Goal: Information Seeking & Learning: Learn about a topic

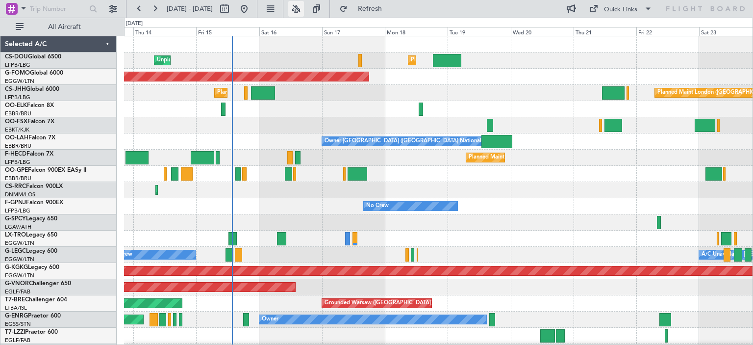
click at [304, 9] on button at bounding box center [296, 9] width 16 height 16
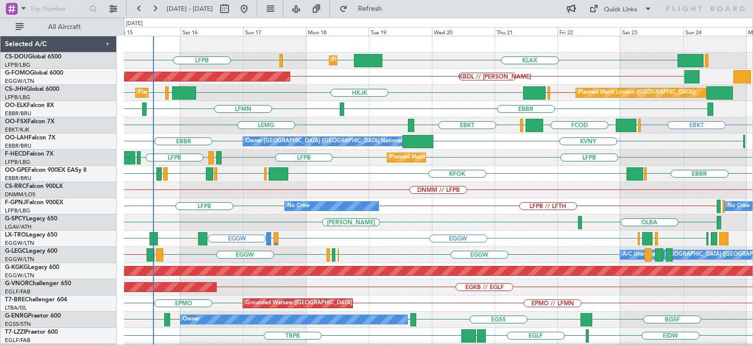
click at [406, 192] on div "Planned Maint London (Luton) KLAX EGGW EGGW LFPB Unplanned Maint Paris (Le Bour…" at bounding box center [438, 311] width 629 height 550
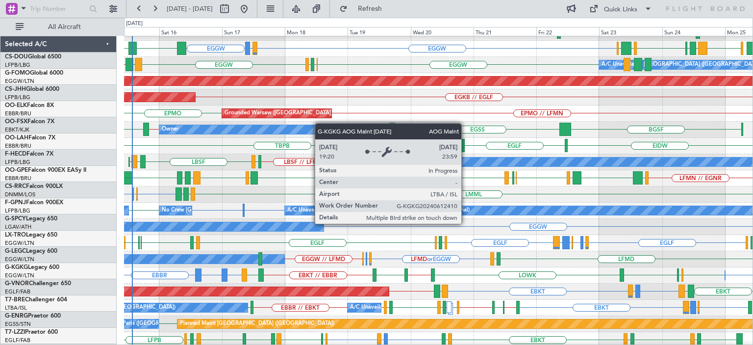
scroll to position [200, 0]
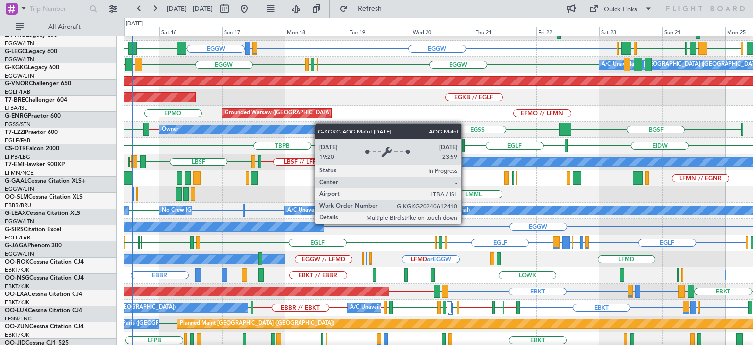
click at [318, 89] on div "EGKB // EGLF Planned Maint London (Biggin Hill)" at bounding box center [438, 97] width 629 height 16
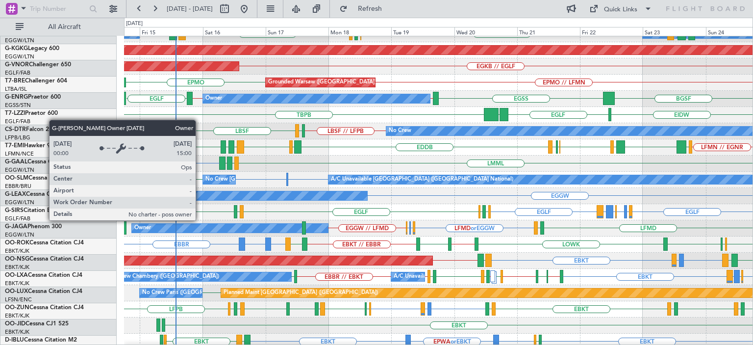
scroll to position [221, 0]
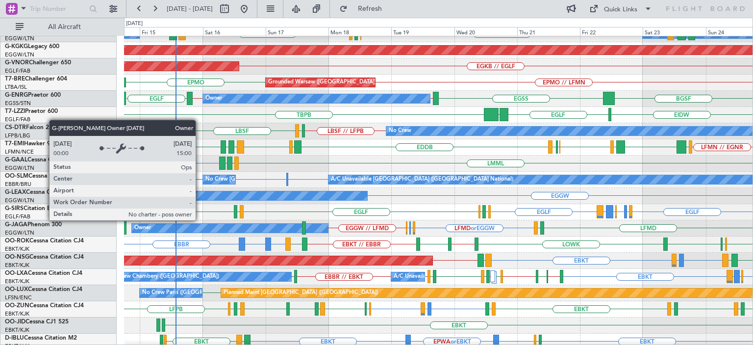
click at [245, 199] on div "Owner" at bounding box center [222, 195] width 290 height 9
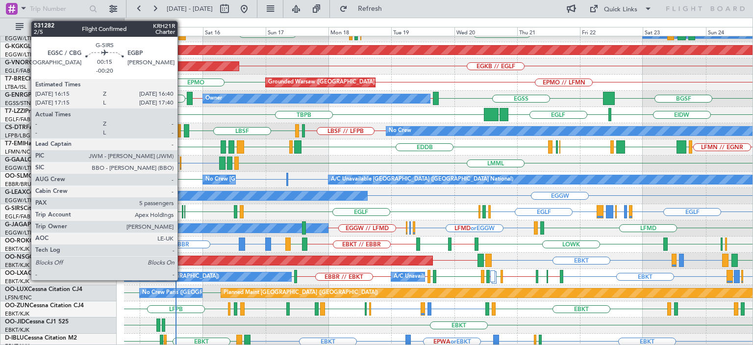
click at [182, 212] on div at bounding box center [182, 211] width 1 height 13
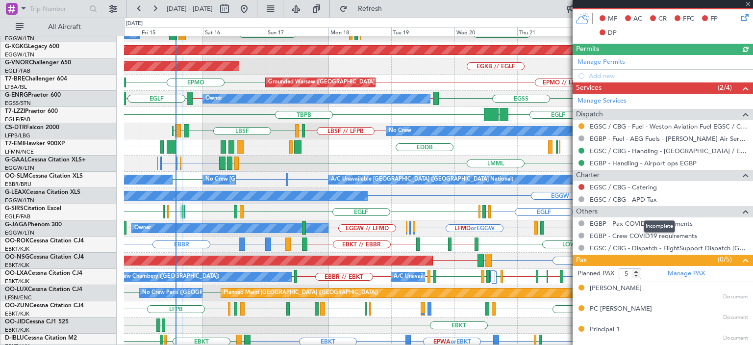
scroll to position [245, 0]
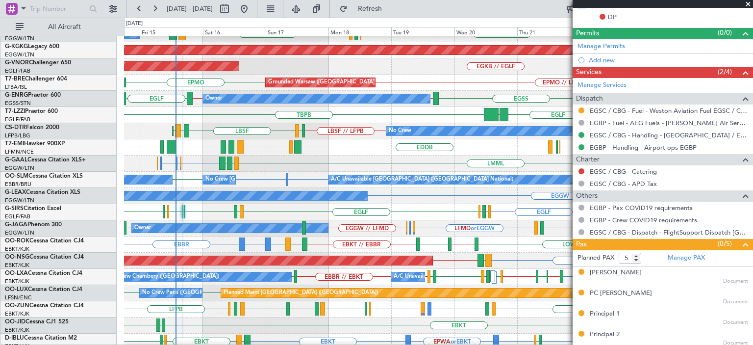
click at [749, 5] on span at bounding box center [749, 4] width 10 height 9
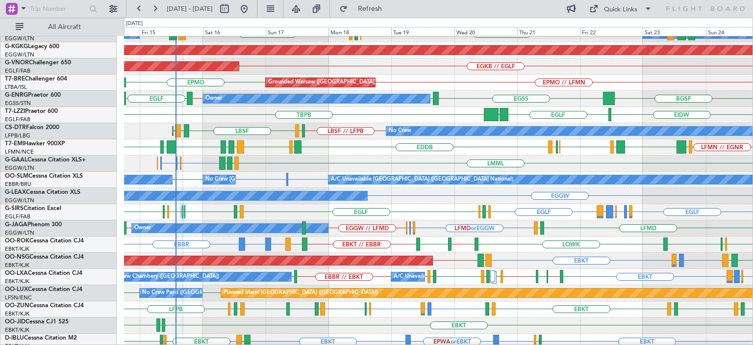
type input "0"
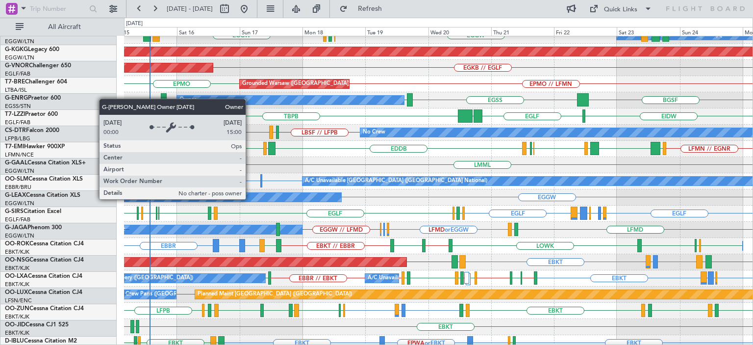
scroll to position [219, 0]
click at [224, 200] on div "Owner" at bounding box center [196, 197] width 290 height 9
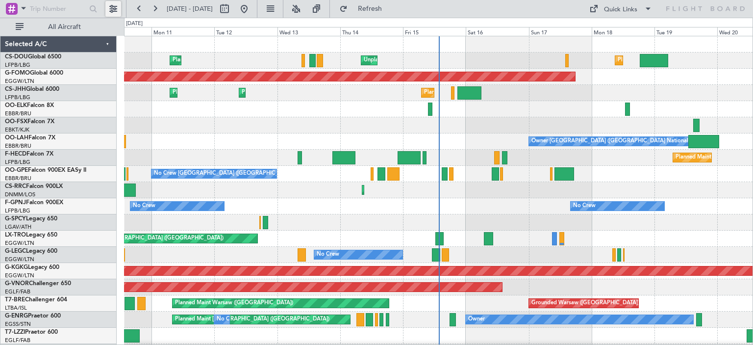
click at [108, 9] on button at bounding box center [113, 9] width 16 height 16
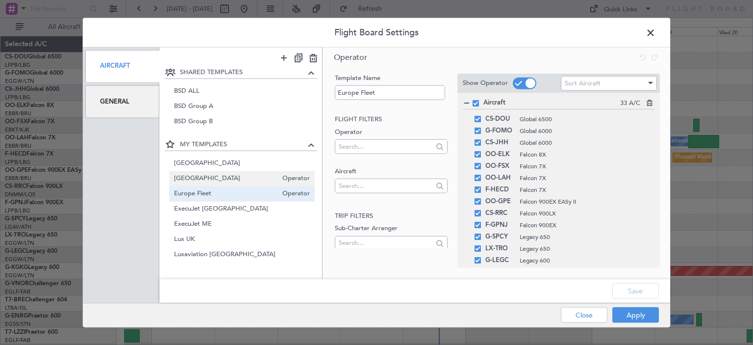
click at [217, 174] on span "[GEOGRAPHIC_DATA]" at bounding box center [226, 179] width 104 height 10
type input "[GEOGRAPHIC_DATA]"
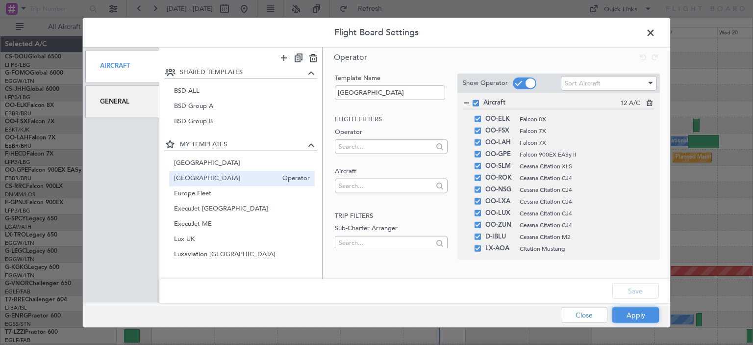
click at [624, 311] on button "Apply" at bounding box center [636, 315] width 47 height 16
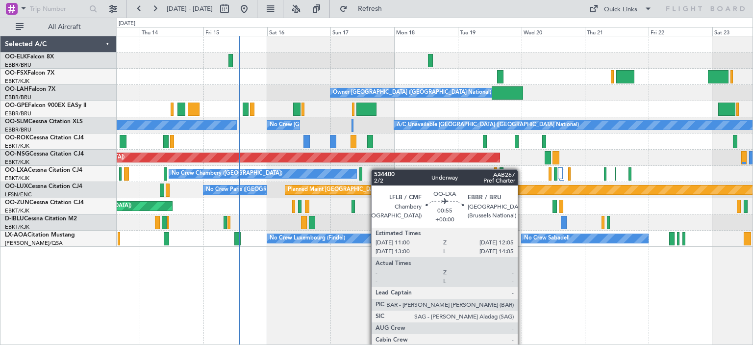
click at [316, 174] on div "Owner [GEOGRAPHIC_DATA] ([GEOGRAPHIC_DATA] National) No Crew [GEOGRAPHIC_DATA] …" at bounding box center [435, 141] width 636 height 210
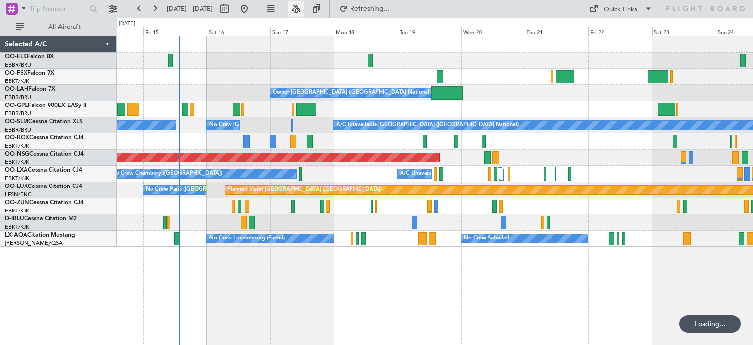
click at [304, 6] on button at bounding box center [296, 9] width 16 height 16
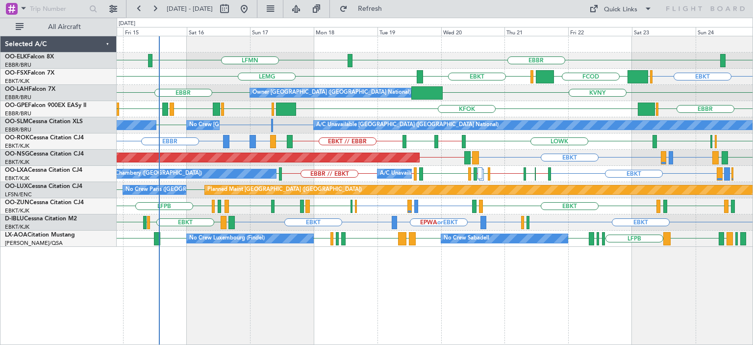
click at [316, 168] on div "EBBR [GEOGRAPHIC_DATA] LFMN LEPA EBKT [GEOGRAPHIC_DATA] FCOD [GEOGRAPHIC_DATA] …" at bounding box center [435, 141] width 636 height 210
